Goal: Check status: Check status

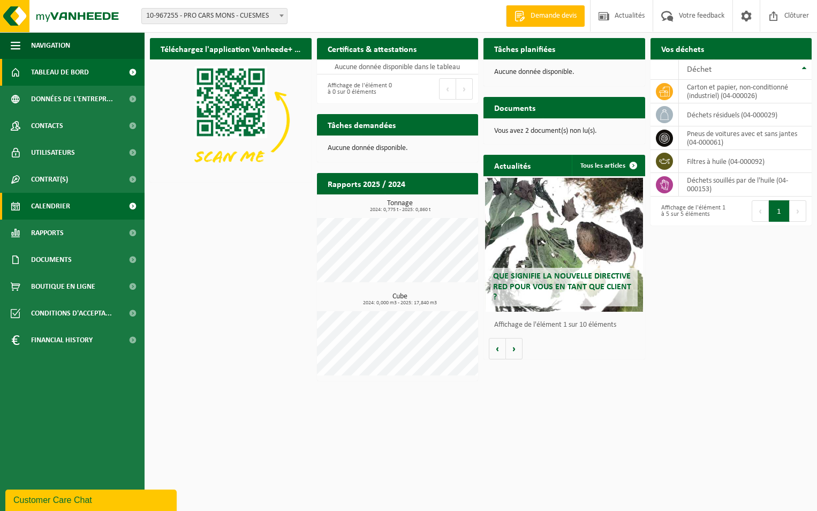
click at [41, 205] on span "Calendrier" at bounding box center [50, 206] width 39 height 27
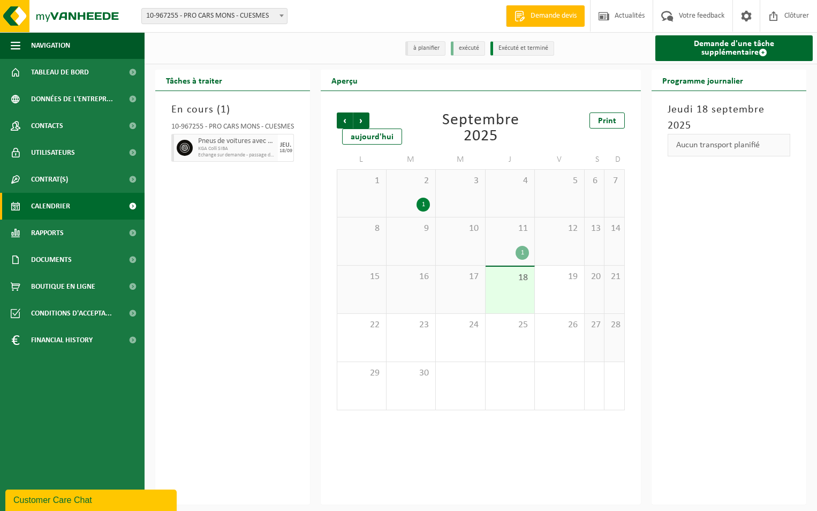
click at [230, 255] on div "En cours ( 1 ) 10-967255 - PRO CARS MONS - CUESMES Pneus de voitures avec et sa…" at bounding box center [232, 297] width 155 height 413
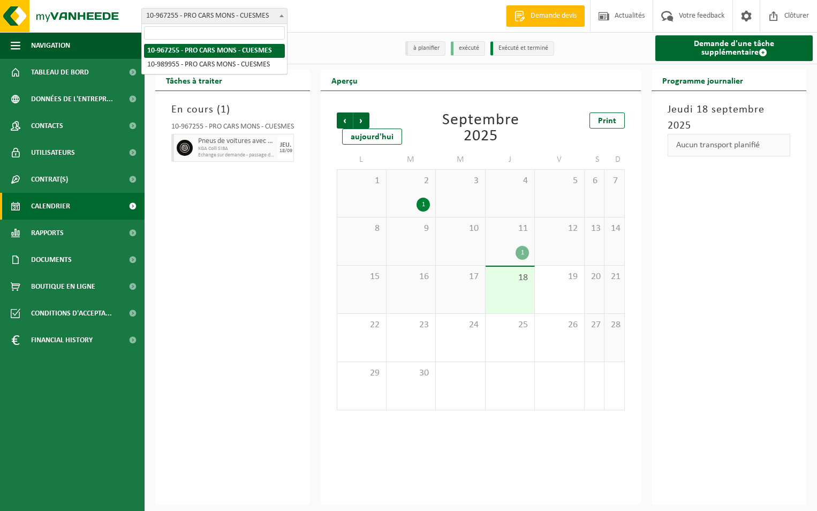
click at [275, 19] on span "10-967255 - PRO CARS MONS - CUESMES" at bounding box center [214, 16] width 145 height 15
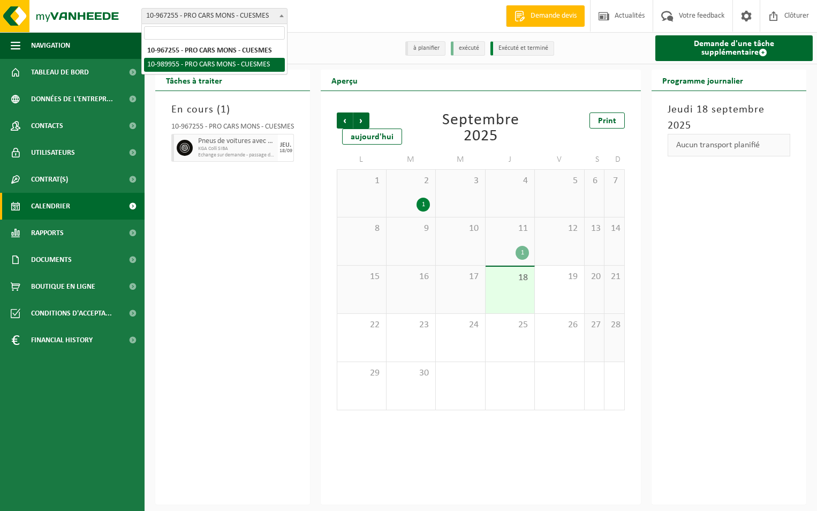
select select "168832"
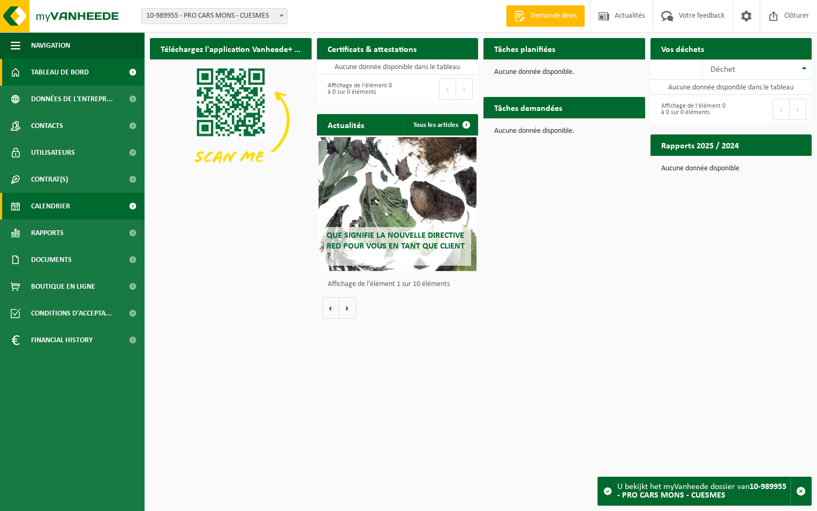
click at [57, 207] on span "Calendrier" at bounding box center [50, 206] width 39 height 27
